Goal: Find specific page/section: Find specific page/section

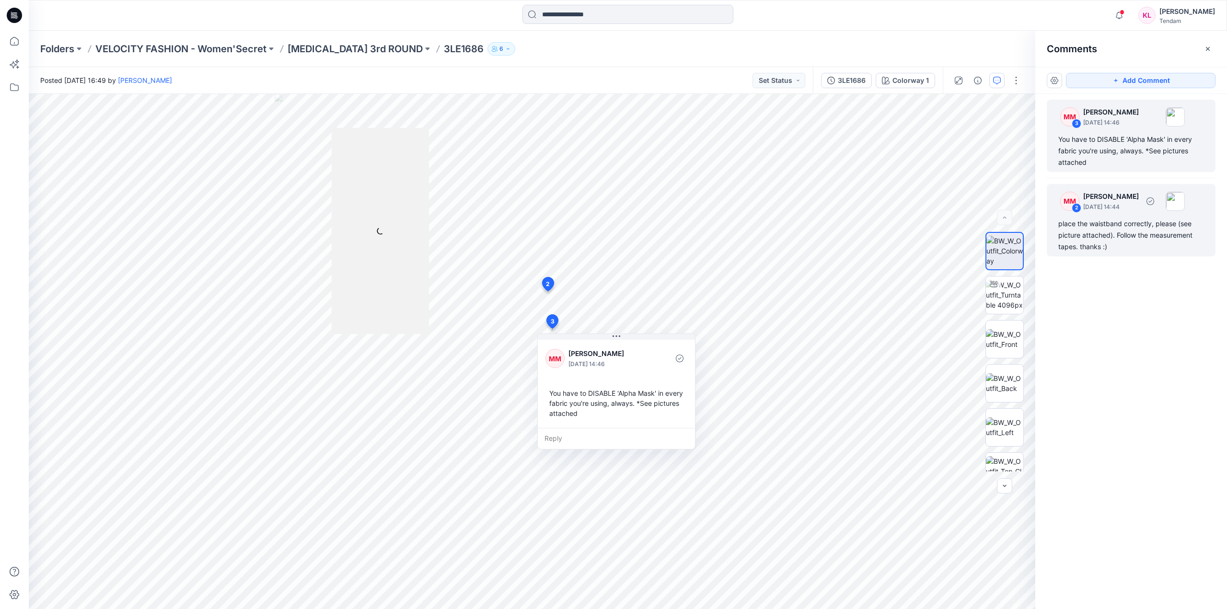
click at [1078, 205] on div "2" at bounding box center [1077, 208] width 10 height 10
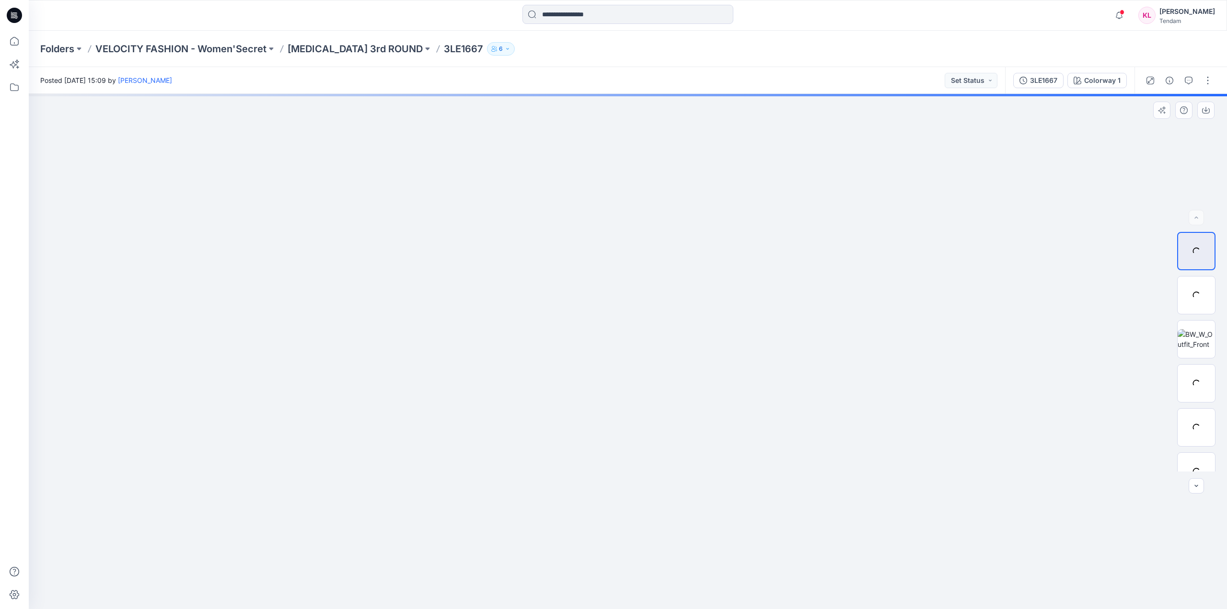
drag, startPoint x: 692, startPoint y: 288, endPoint x: 702, endPoint y: 401, distance: 113.6
click at [1205, 336] on img at bounding box center [1196, 339] width 37 height 20
click at [1204, 249] on img at bounding box center [1196, 251] width 37 height 30
drag, startPoint x: 719, startPoint y: 273, endPoint x: 718, endPoint y: 328, distance: 55.1
click at [1199, 338] on img at bounding box center [1196, 339] width 37 height 20
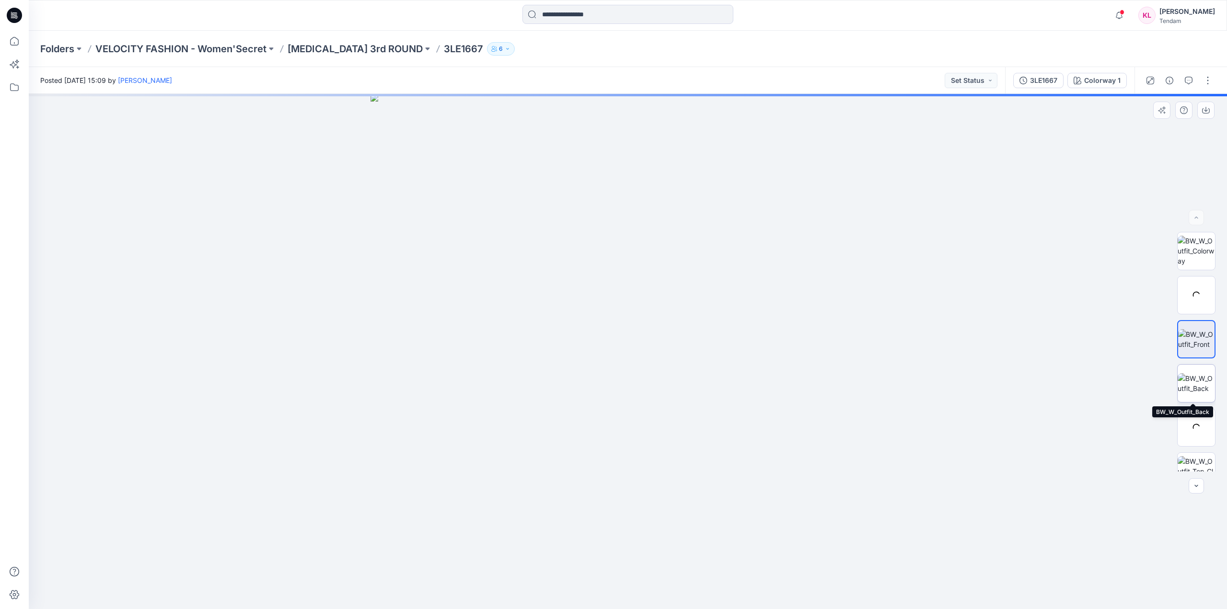
click at [1200, 382] on img at bounding box center [1196, 383] width 37 height 20
drag, startPoint x: 675, startPoint y: 259, endPoint x: 661, endPoint y: 467, distance: 208.0
click at [1199, 332] on img at bounding box center [1196, 339] width 37 height 20
click at [1196, 385] on img at bounding box center [1196, 383] width 37 height 20
drag, startPoint x: 666, startPoint y: 181, endPoint x: 659, endPoint y: 330, distance: 148.8
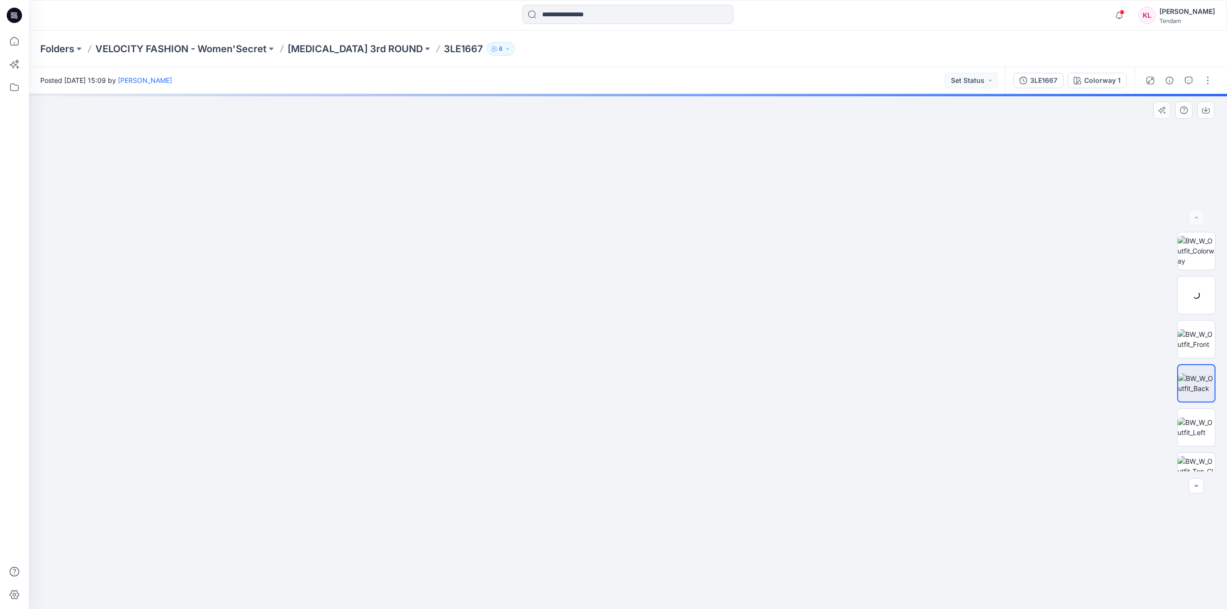
drag, startPoint x: 713, startPoint y: 395, endPoint x: 688, endPoint y: 215, distance: 181.4
click at [1200, 243] on img at bounding box center [1196, 251] width 37 height 30
drag, startPoint x: 671, startPoint y: 335, endPoint x: 664, endPoint y: 507, distance: 172.3
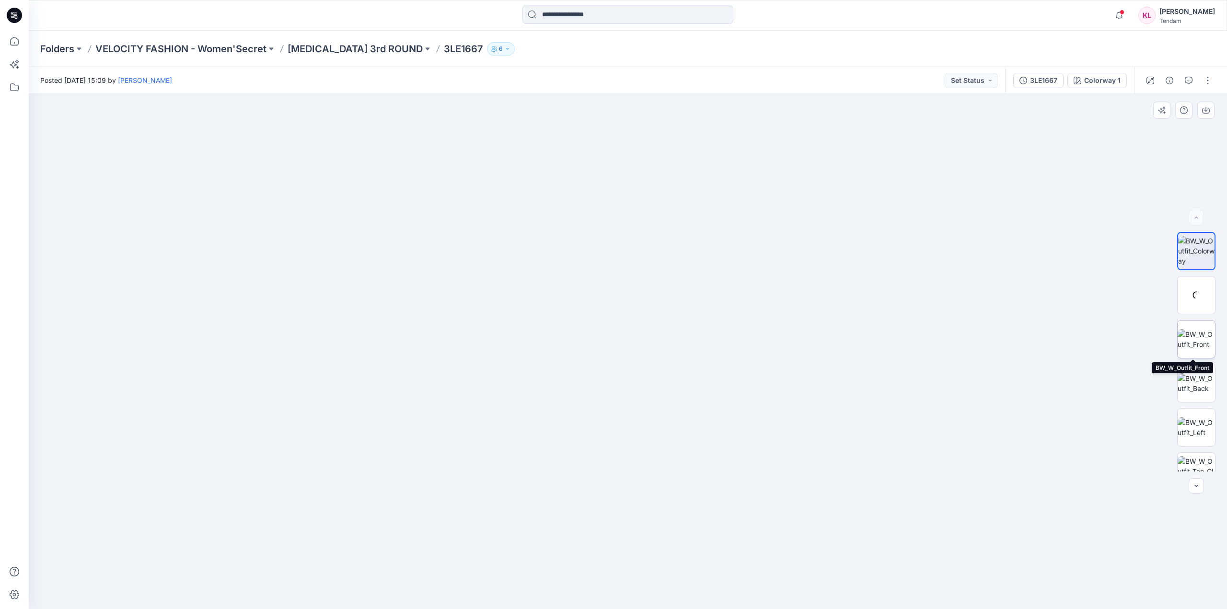
click at [1190, 329] on img at bounding box center [1196, 339] width 37 height 20
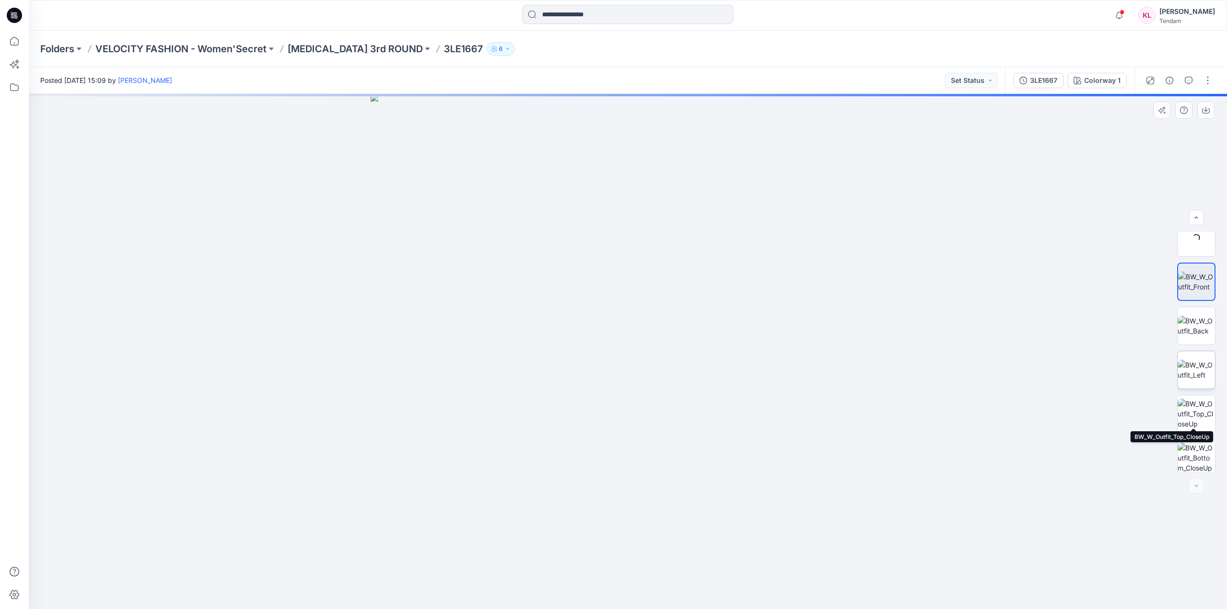
scroll to position [63, 0]
click at [1202, 402] on img at bounding box center [1196, 408] width 37 height 30
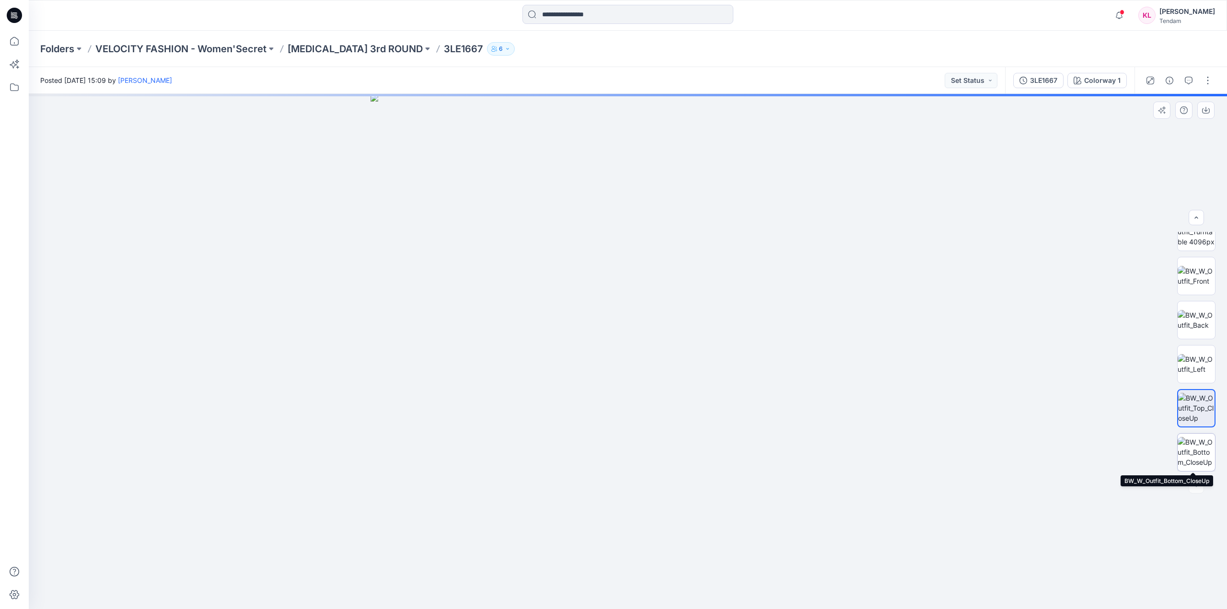
click at [1202, 448] on img at bounding box center [1196, 452] width 37 height 30
click at [1201, 317] on img at bounding box center [1196, 320] width 37 height 20
click at [1199, 273] on img at bounding box center [1196, 276] width 37 height 20
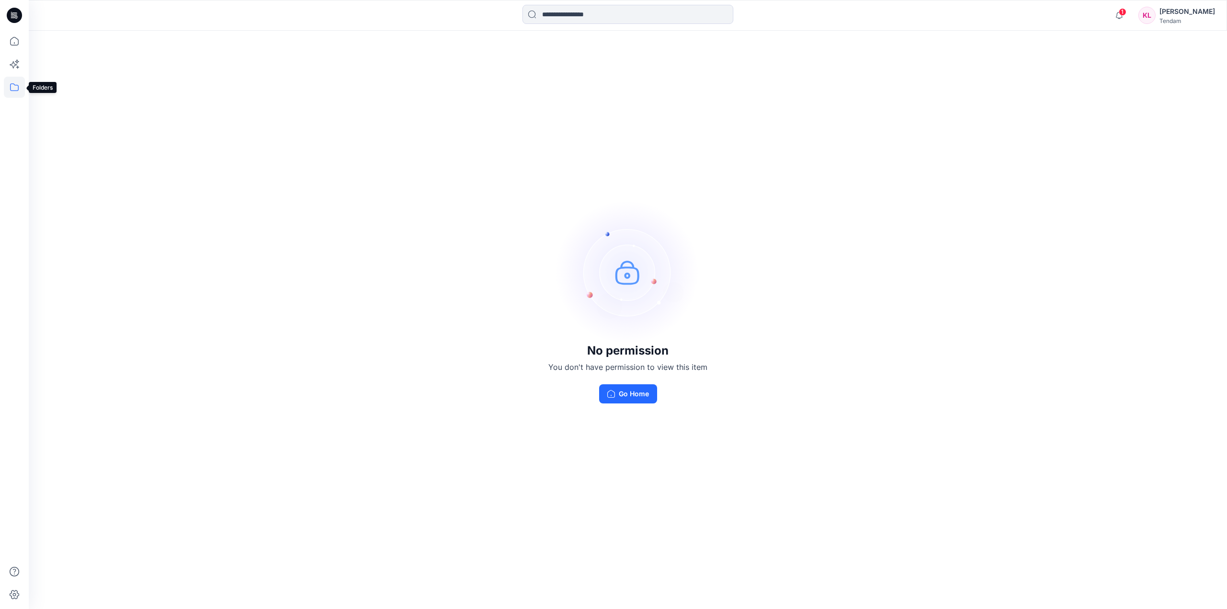
click at [11, 83] on icon at bounding box center [14, 87] width 21 height 21
click at [108, 90] on div at bounding box center [103, 93] width 134 height 19
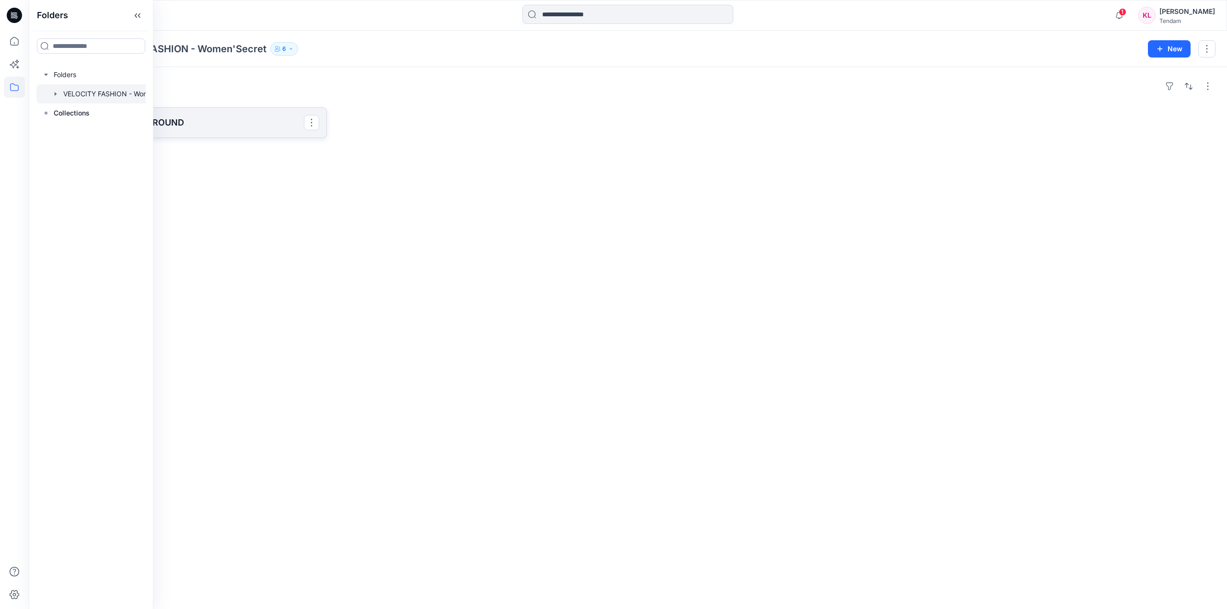
click at [227, 122] on p "[MEDICAL_DATA] 3rd ROUND" at bounding box center [182, 122] width 243 height 13
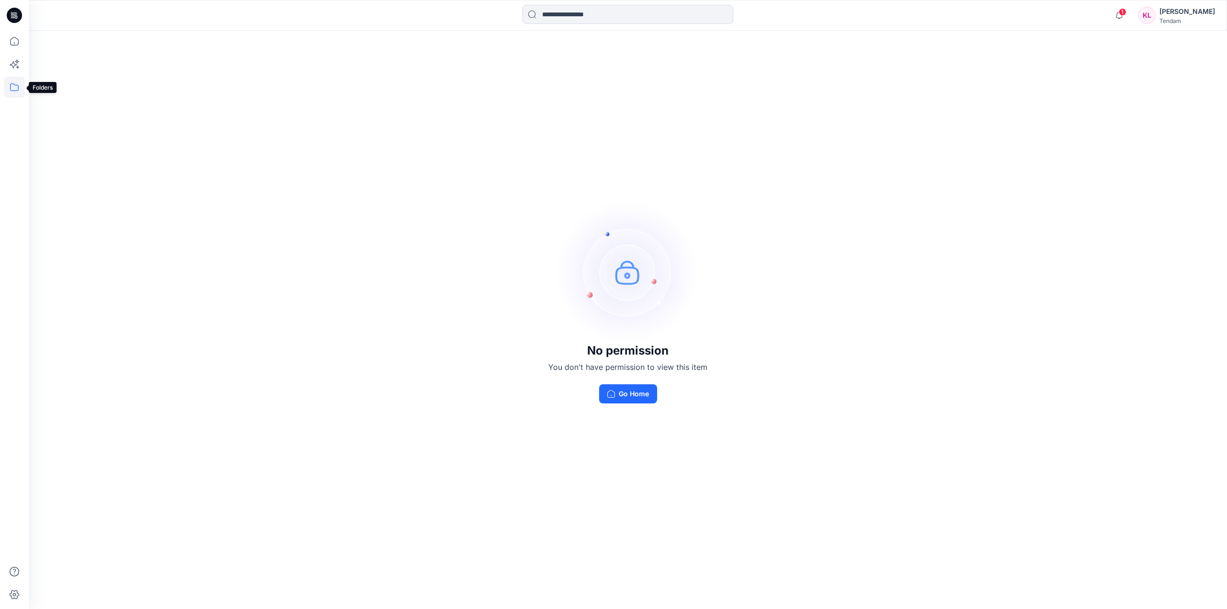
click at [12, 83] on icon at bounding box center [14, 87] width 21 height 21
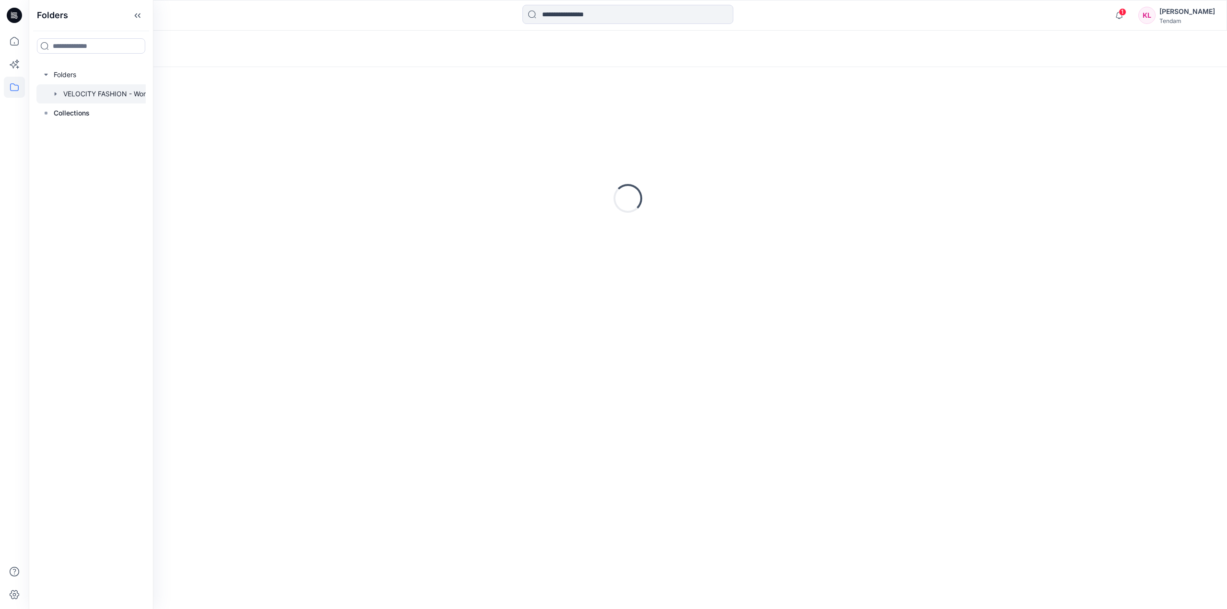
click at [97, 91] on div at bounding box center [103, 93] width 134 height 19
click at [250, 131] on link "[MEDICAL_DATA] 3rd ROUND" at bounding box center [183, 122] width 287 height 31
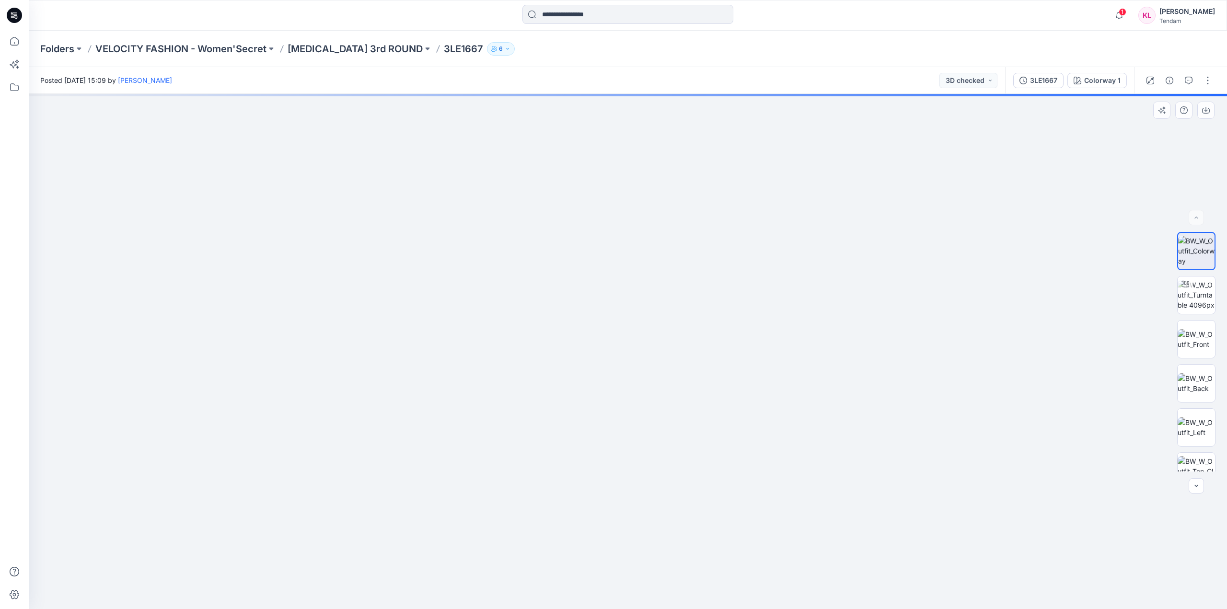
drag, startPoint x: 636, startPoint y: 125, endPoint x: 633, endPoint y: 235, distance: 110.3
click at [633, 234] on img at bounding box center [628, 287] width 988 height 645
click at [1203, 332] on img at bounding box center [1196, 339] width 37 height 20
click at [1202, 379] on img at bounding box center [1196, 383] width 37 height 20
click at [13, 89] on icon at bounding box center [14, 87] width 21 height 21
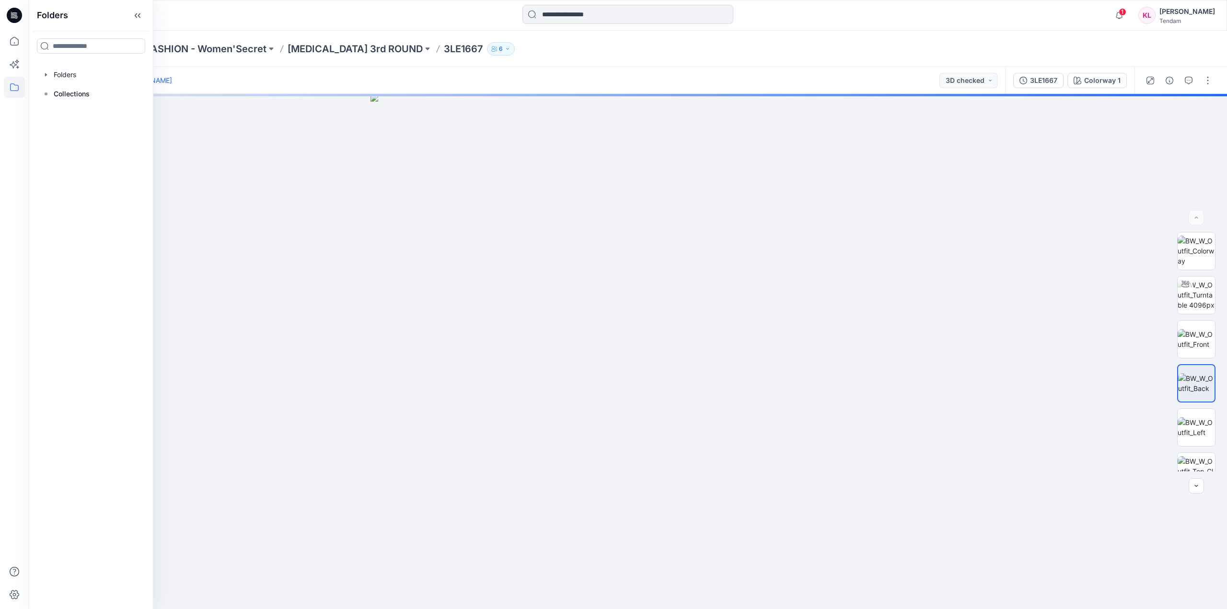
click at [13, 89] on icon at bounding box center [14, 87] width 21 height 21
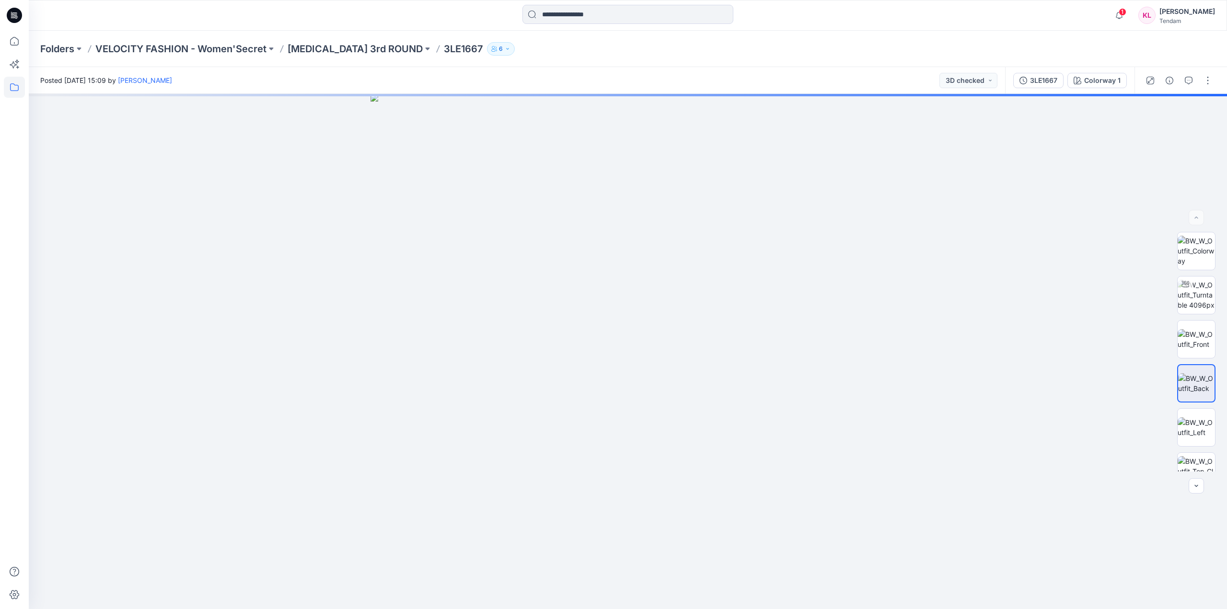
click at [13, 89] on icon at bounding box center [14, 87] width 21 height 21
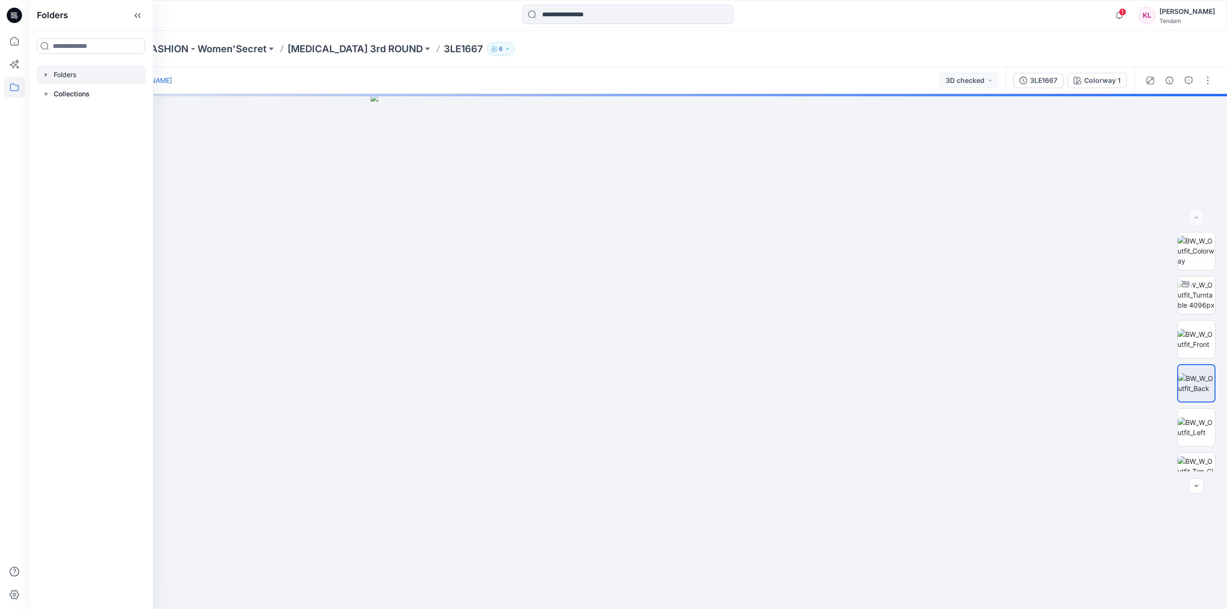
click at [82, 70] on div at bounding box center [90, 74] width 109 height 19
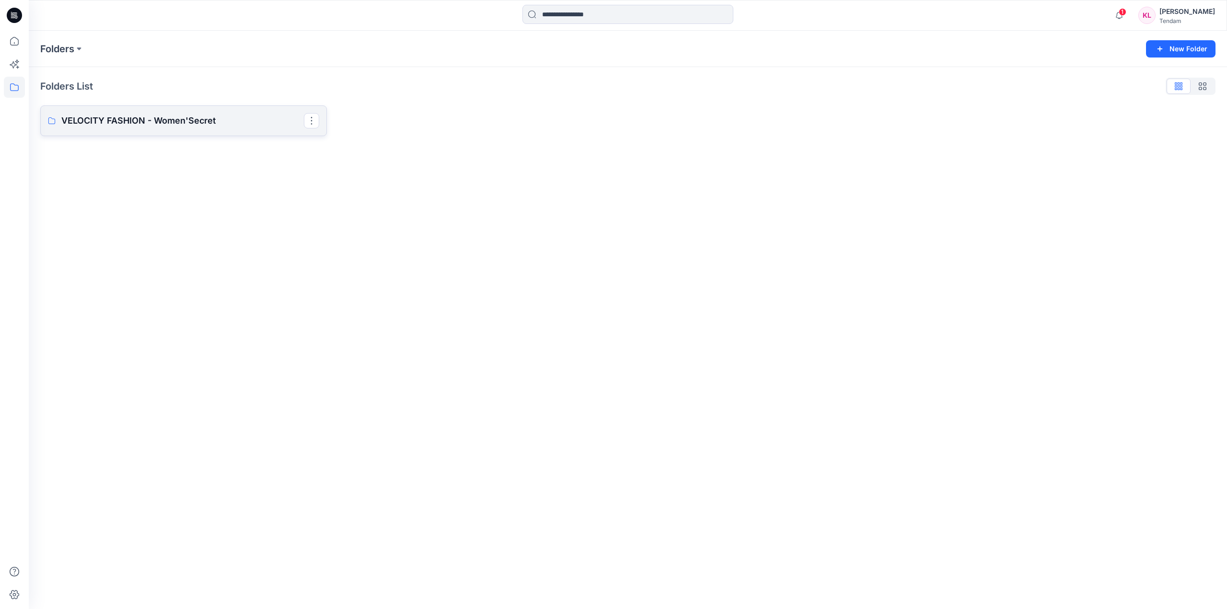
click at [236, 118] on p "VELOCITY FASHION - Women'Secret" at bounding box center [182, 120] width 243 height 13
click at [211, 114] on link "[MEDICAL_DATA] 3rd ROUND" at bounding box center [183, 122] width 287 height 31
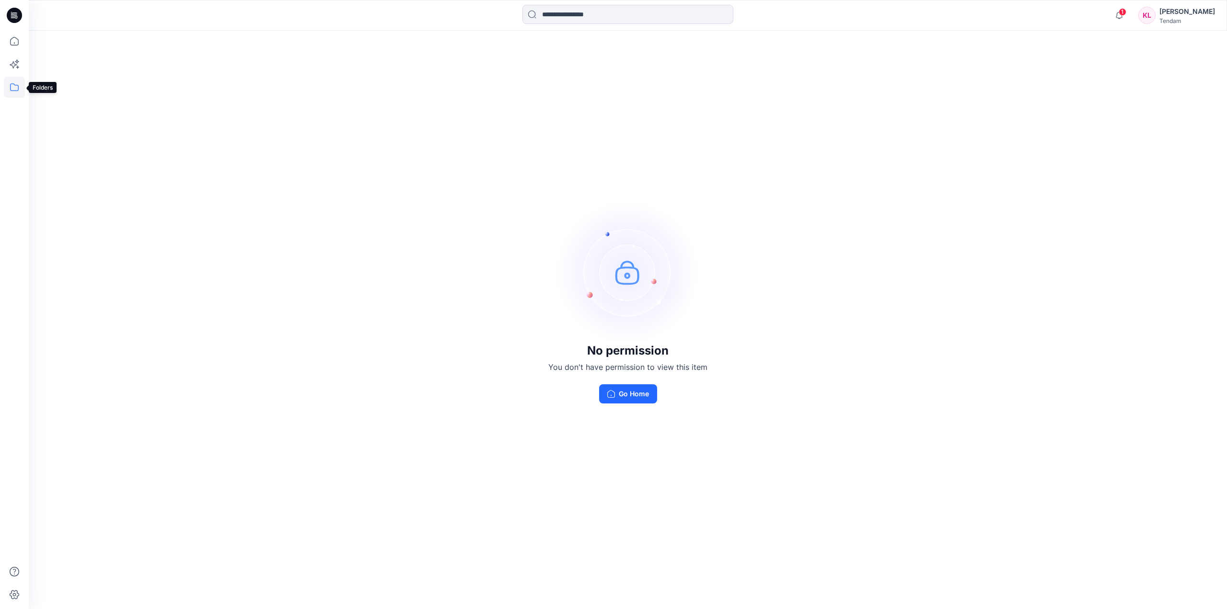
click at [6, 88] on icon at bounding box center [14, 87] width 21 height 21
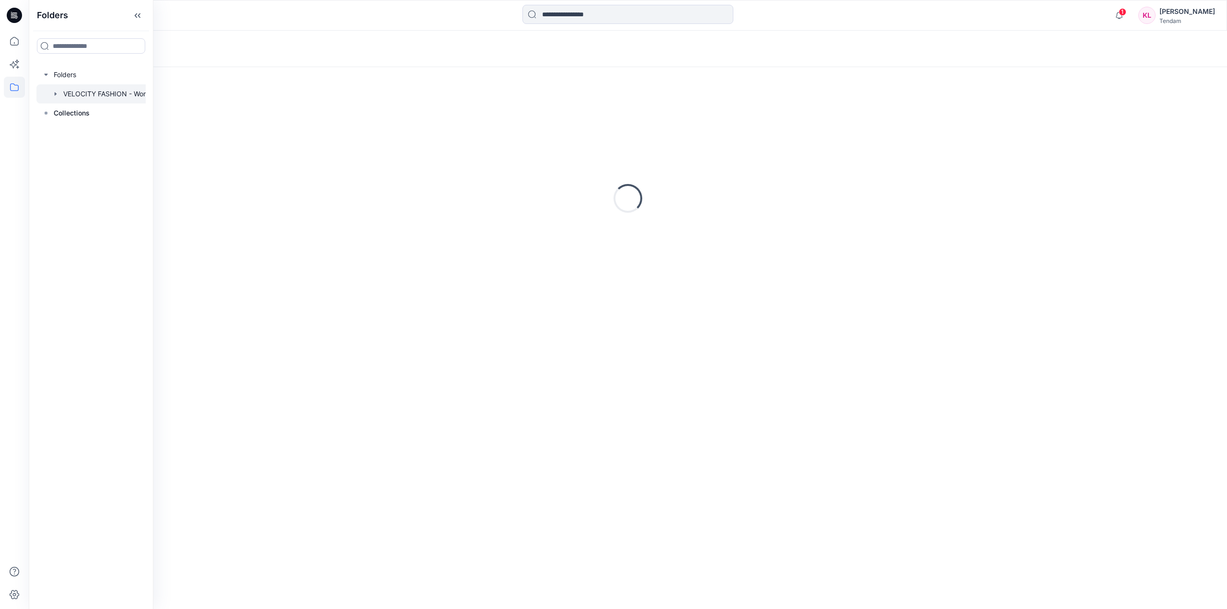
click at [109, 91] on div at bounding box center [103, 93] width 134 height 19
click at [251, 289] on div "Folders T3 3rd ROUND 3 items" at bounding box center [628, 338] width 1199 height 542
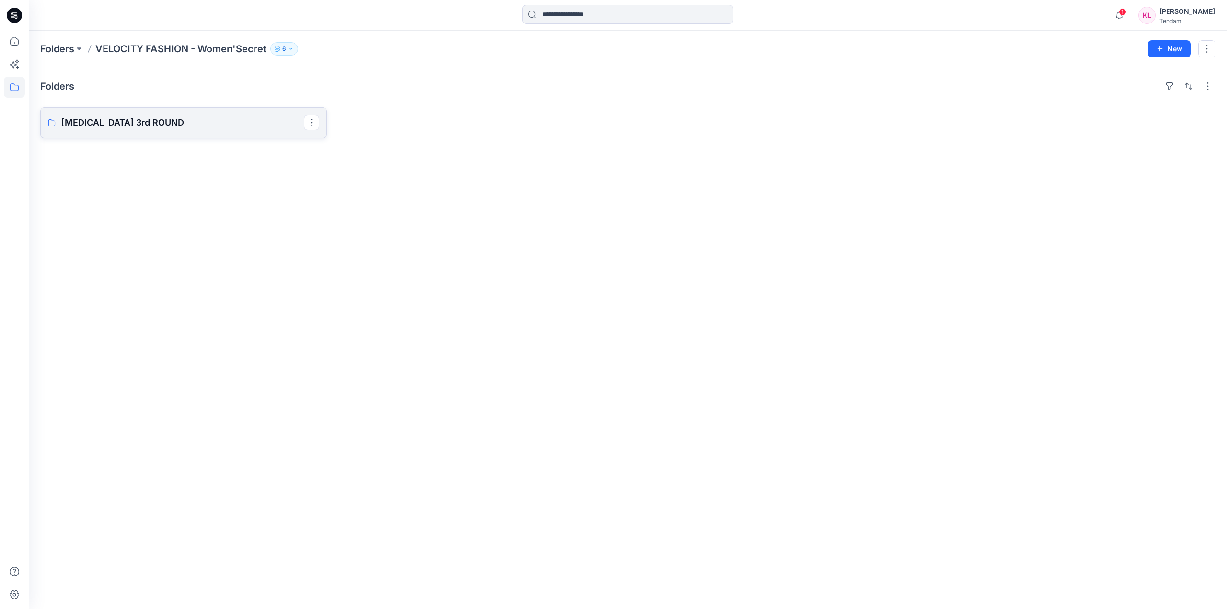
click at [239, 129] on p "[MEDICAL_DATA] 3rd ROUND" at bounding box center [182, 122] width 243 height 13
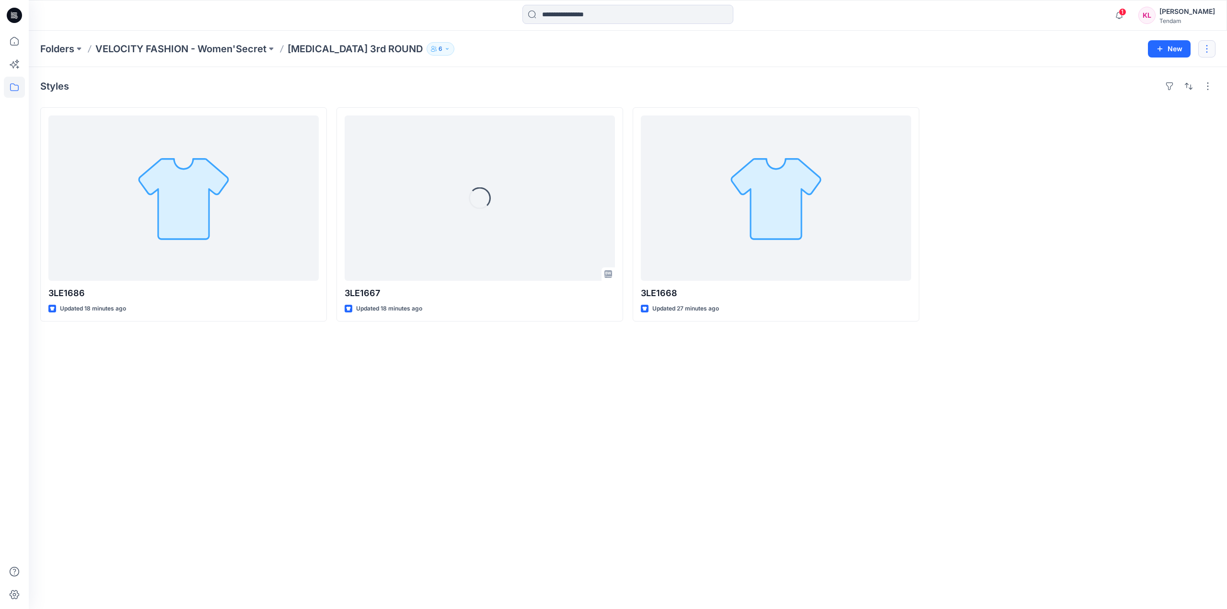
click at [1210, 51] on button "button" at bounding box center [1207, 48] width 17 height 17
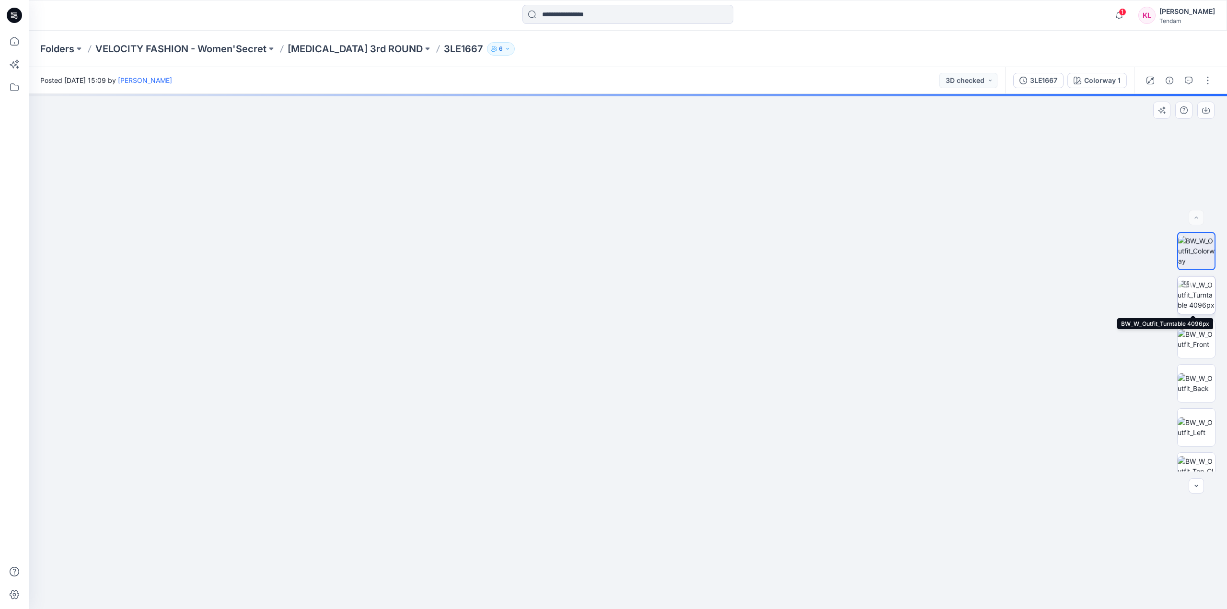
click at [1204, 300] on img at bounding box center [1196, 295] width 37 height 30
click at [1198, 431] on img at bounding box center [1196, 428] width 37 height 20
click at [1191, 329] on img at bounding box center [1196, 339] width 37 height 20
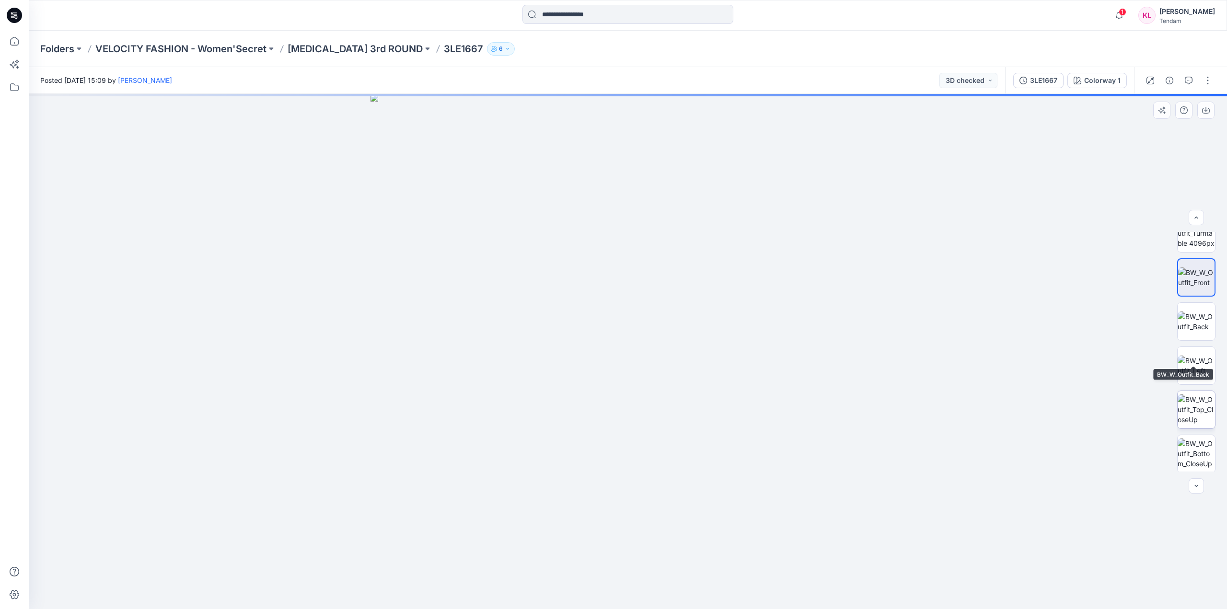
scroll to position [63, 0]
click at [1197, 393] on img at bounding box center [1196, 408] width 37 height 30
